Goal: Entertainment & Leisure: Browse casually

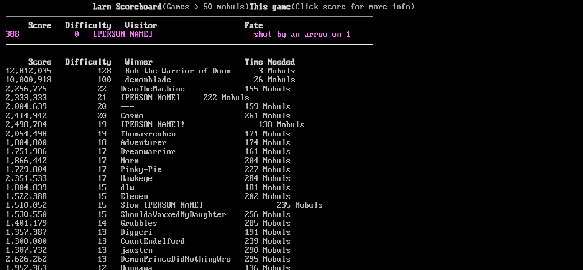
click at [304, 39] on link "388 0 Karl shot by an arrow on 1" at bounding box center [178, 34] width 345 height 9
